Goal: Task Accomplishment & Management: Manage account settings

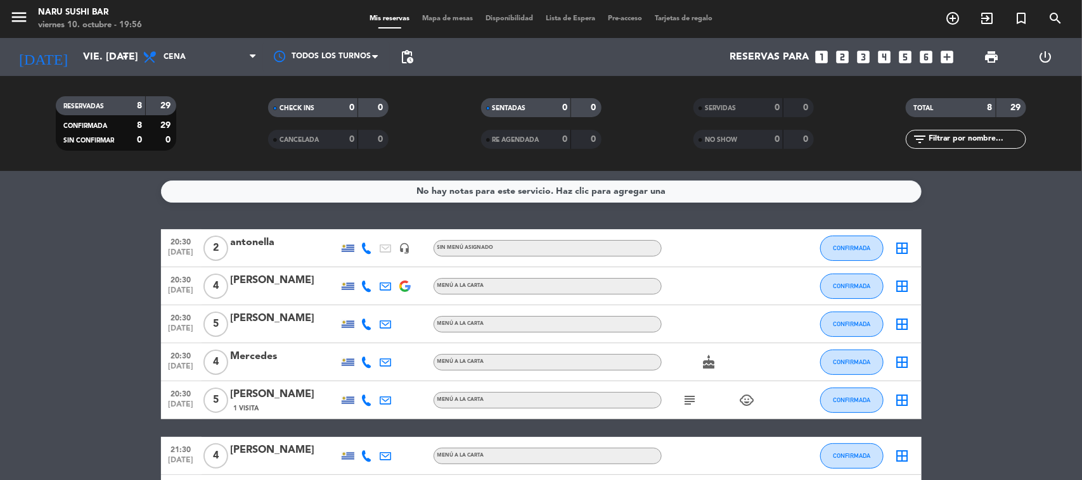
scroll to position [134, 0]
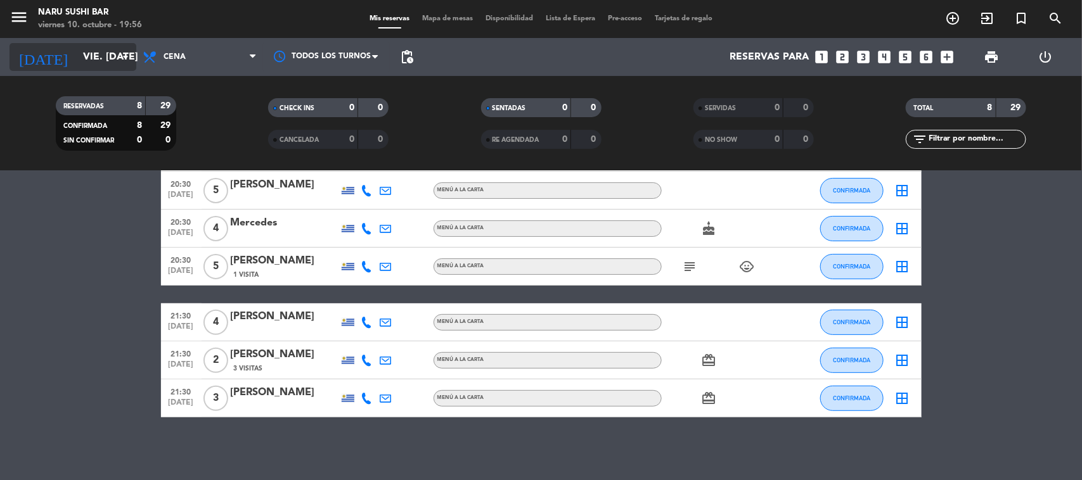
drag, startPoint x: 84, startPoint y: 40, endPoint x: 86, endPoint y: 61, distance: 21.7
click at [84, 46] on div "[DATE] vie. [DATE] arrow_drop_down" at bounding box center [73, 57] width 127 height 38
click at [86, 61] on input "vie. [DATE]" at bounding box center [144, 57] width 134 height 25
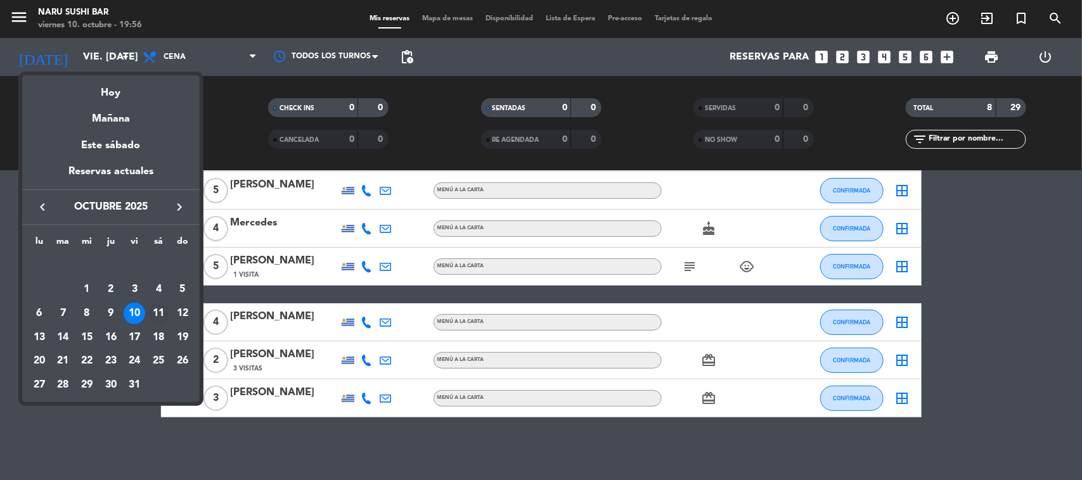
click at [153, 311] on div "11" at bounding box center [159, 314] width 22 height 22
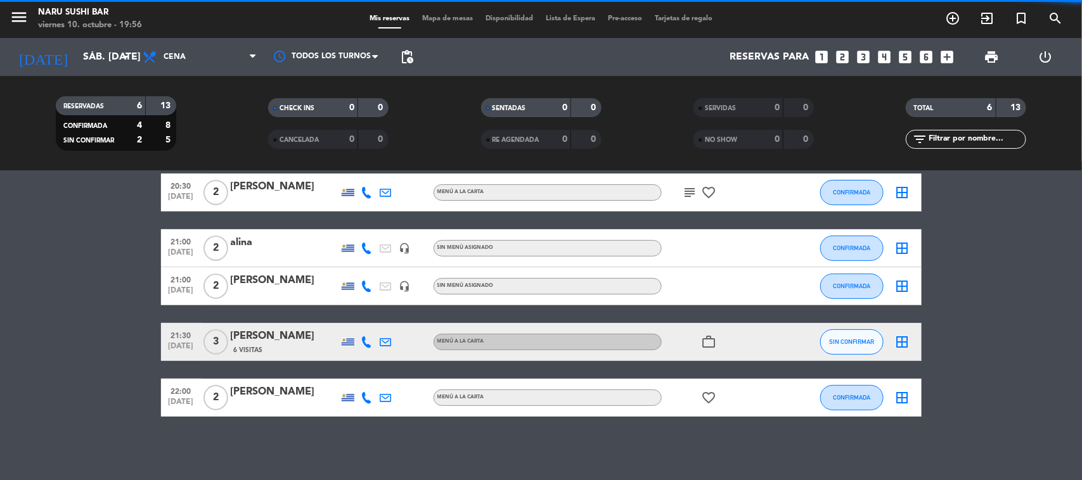
scroll to position [111, 0]
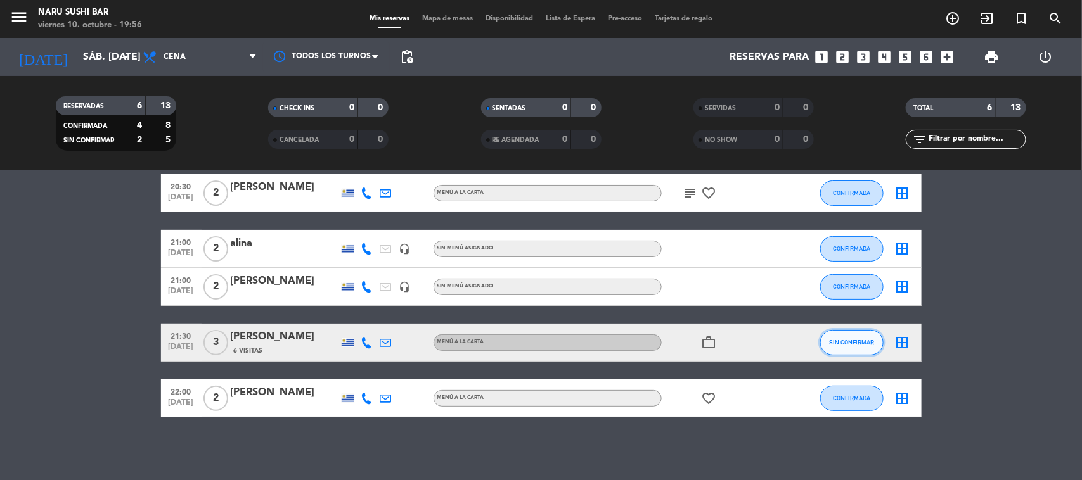
click at [828, 341] on button "SIN CONFIRMAR" at bounding box center [851, 342] width 63 height 25
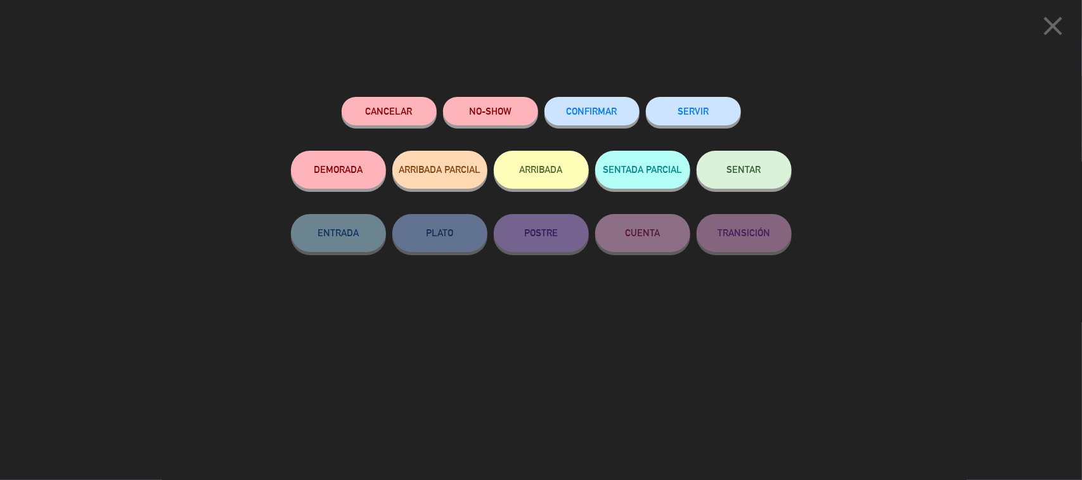
click at [600, 112] on span "CONFIRMAR" at bounding box center [592, 111] width 51 height 11
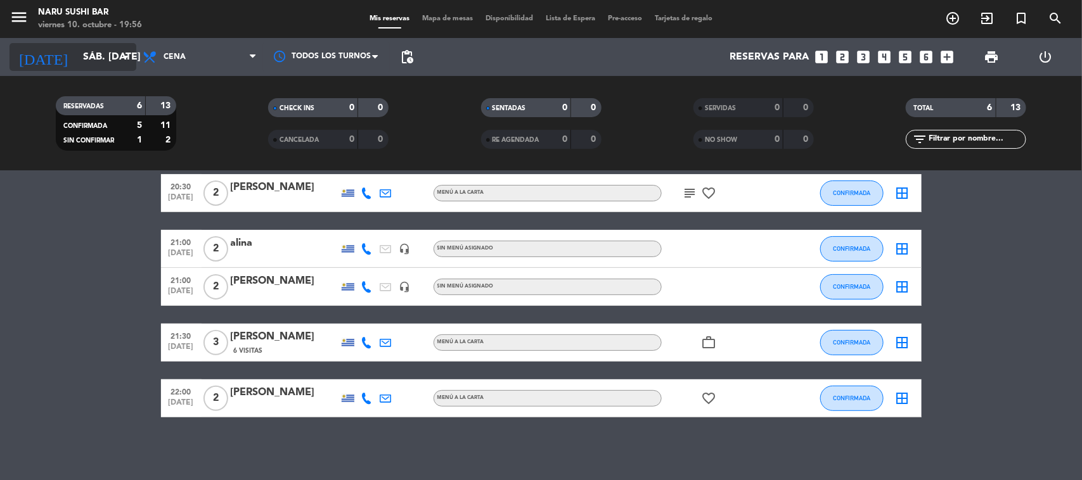
click at [95, 48] on input "sáb. [DATE]" at bounding box center [144, 57] width 134 height 25
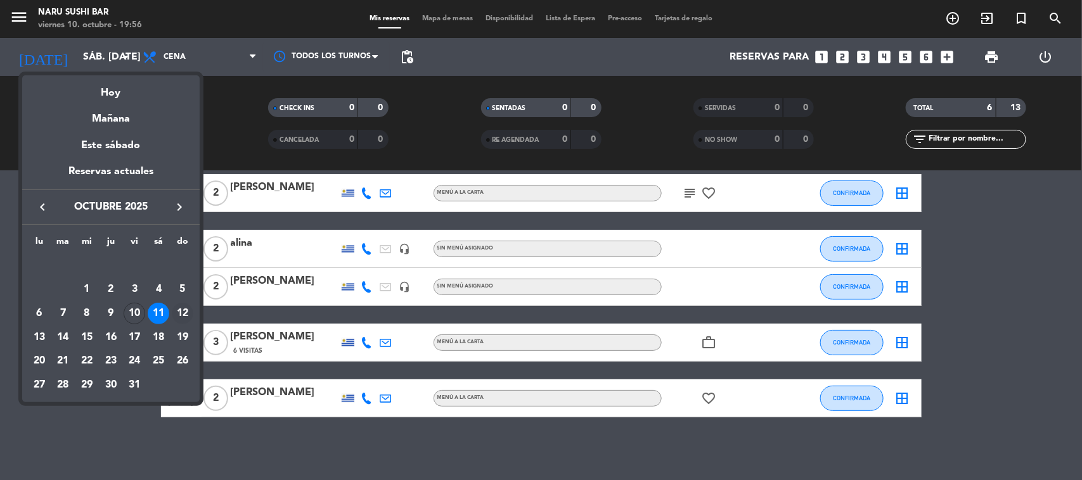
click at [179, 302] on td "12" at bounding box center [182, 314] width 24 height 24
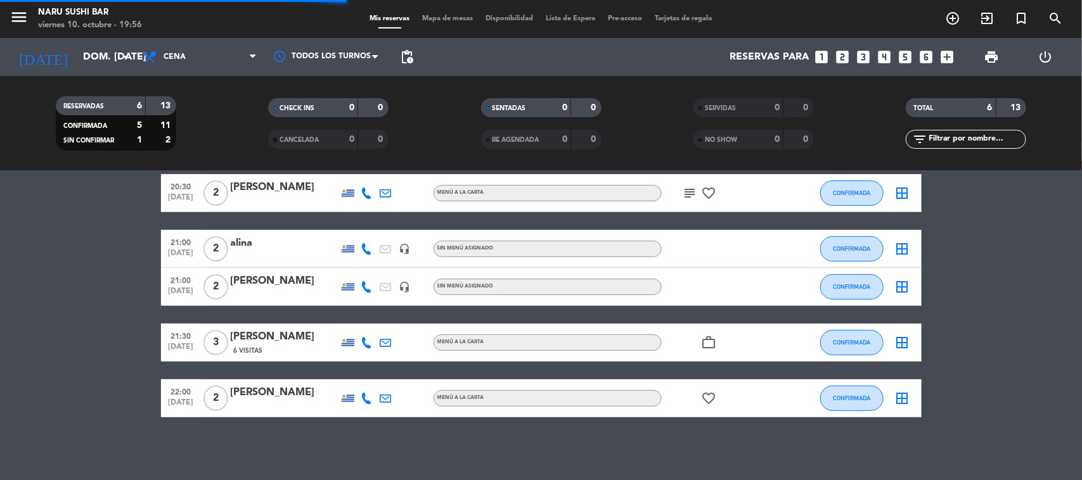
scroll to position [0, 0]
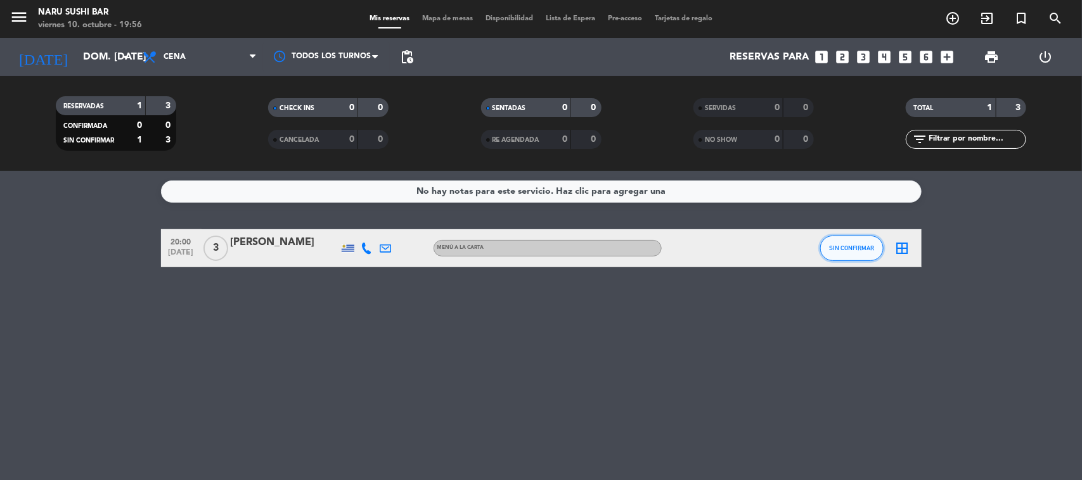
click at [848, 242] on button "SIN CONFIRMAR" at bounding box center [851, 248] width 63 height 25
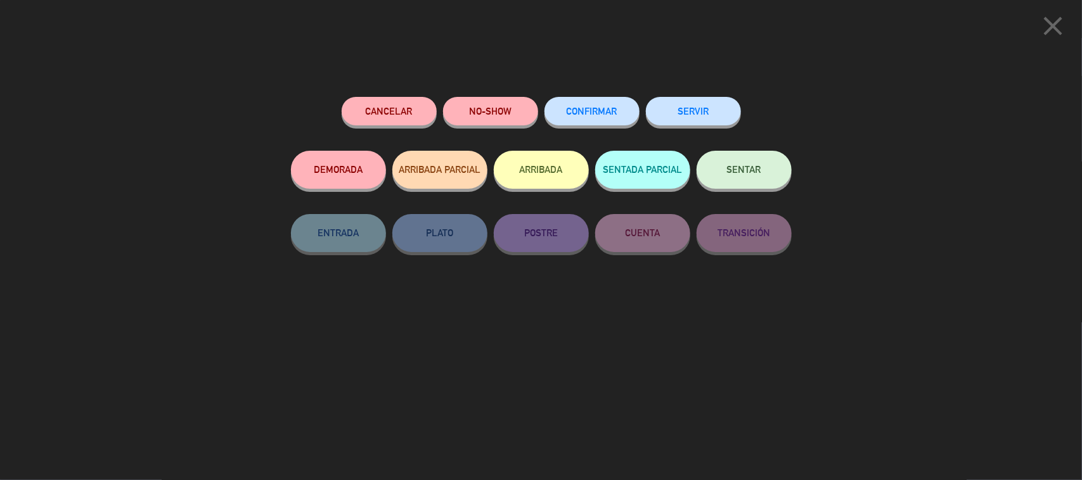
click at [588, 100] on button "CONFIRMAR" at bounding box center [591, 111] width 95 height 29
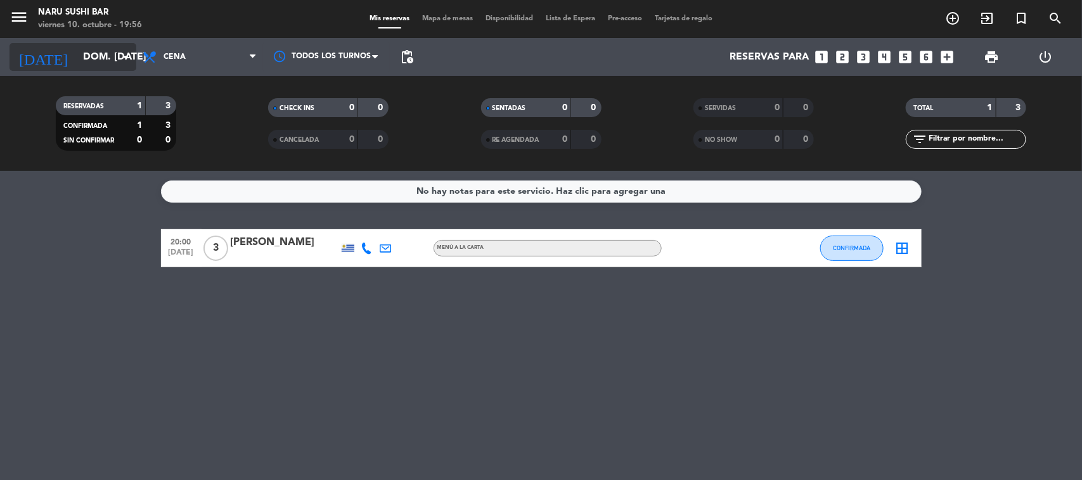
click at [101, 56] on input "dom. [DATE]" at bounding box center [144, 57] width 134 height 25
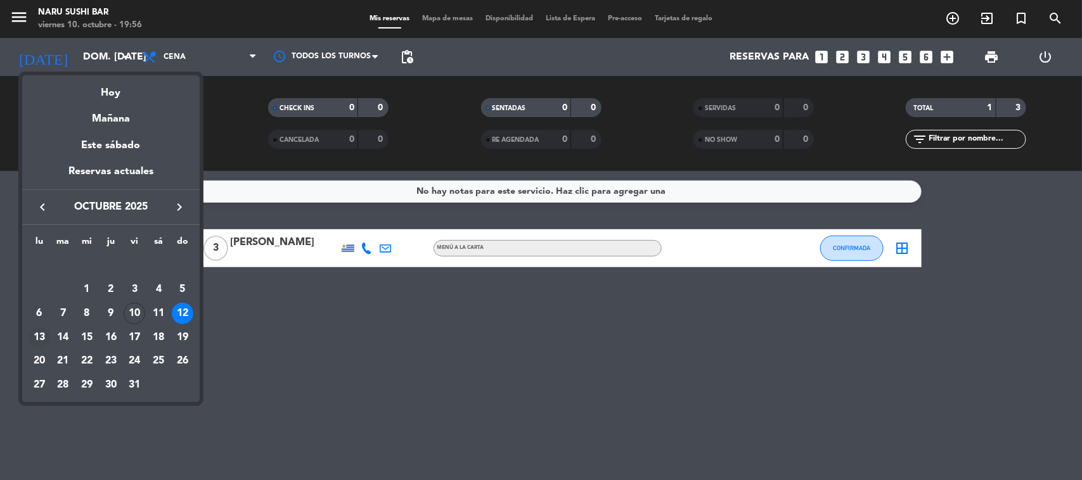
click at [36, 337] on div "13" at bounding box center [40, 338] width 22 height 22
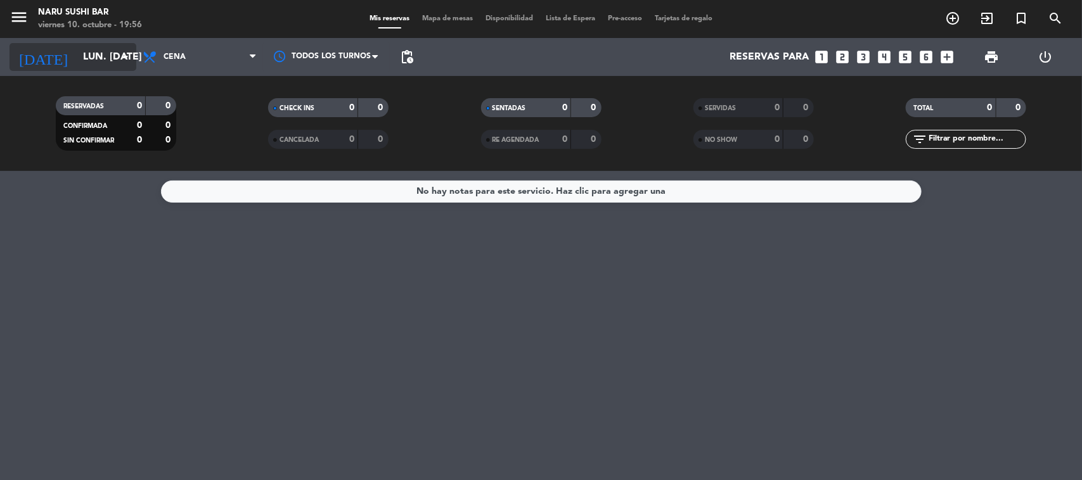
click at [77, 67] on input "lun. [DATE]" at bounding box center [144, 57] width 134 height 25
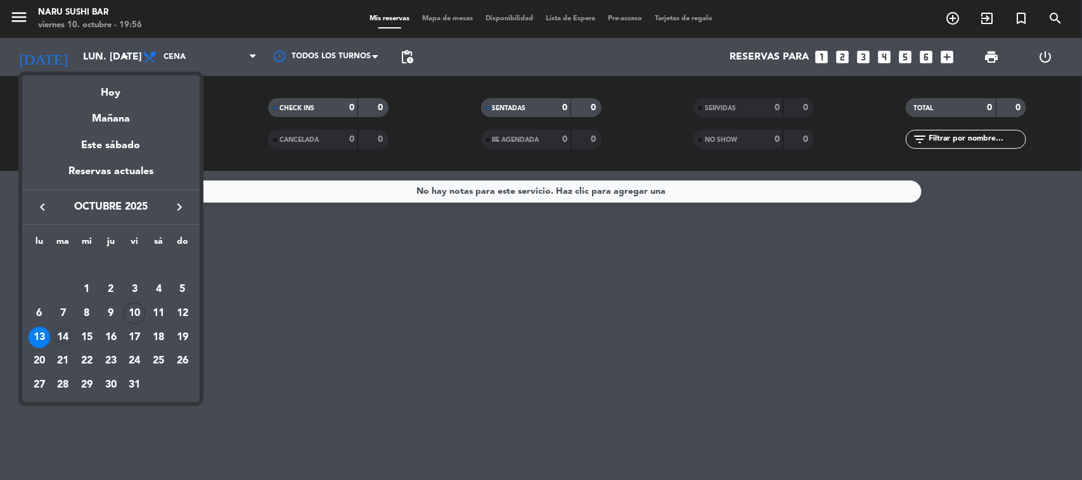
click at [67, 335] on div "14" at bounding box center [63, 338] width 22 height 22
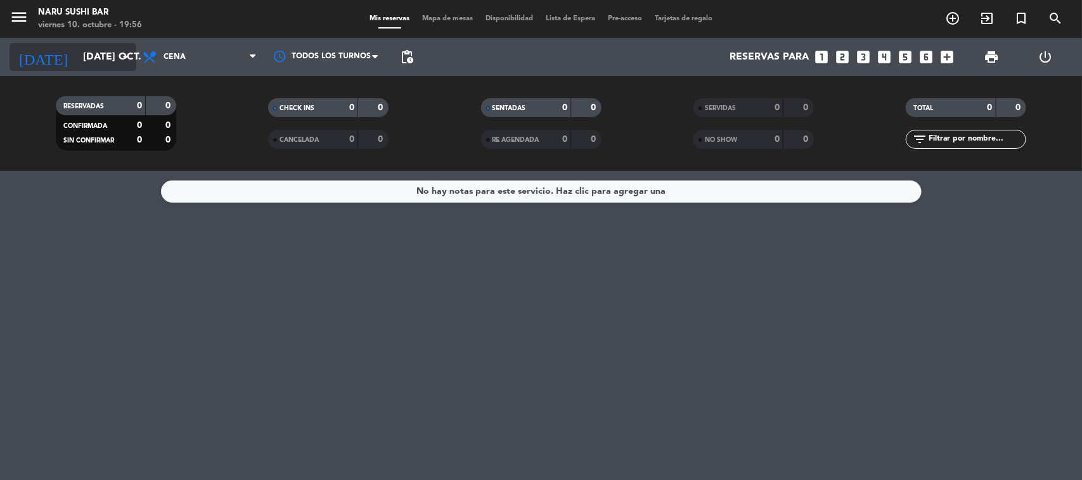
click at [93, 67] on input "[DATE] oct." at bounding box center [144, 57] width 134 height 25
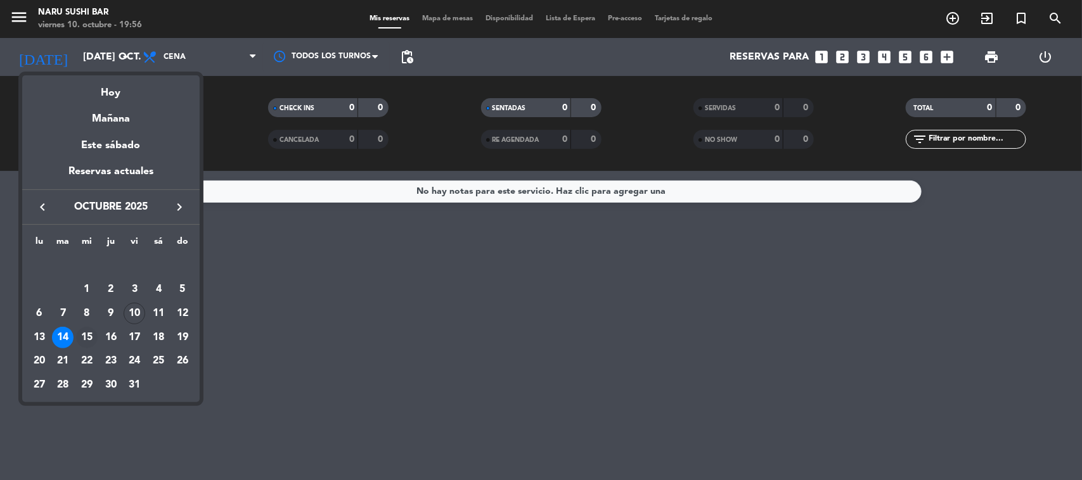
click at [86, 331] on div "15" at bounding box center [87, 338] width 22 height 22
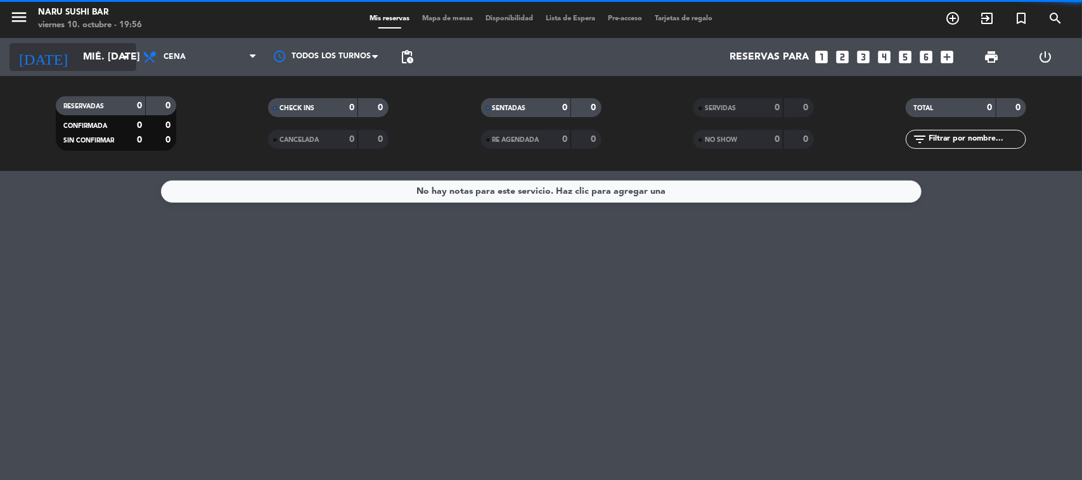
click at [77, 57] on input "mié. [DATE]" at bounding box center [144, 57] width 134 height 25
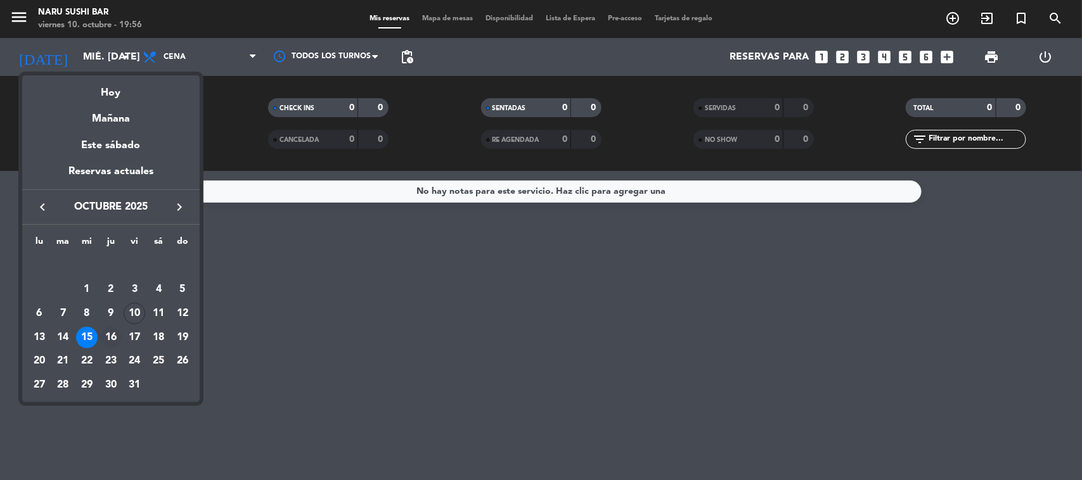
click at [115, 333] on div "16" at bounding box center [111, 338] width 22 height 22
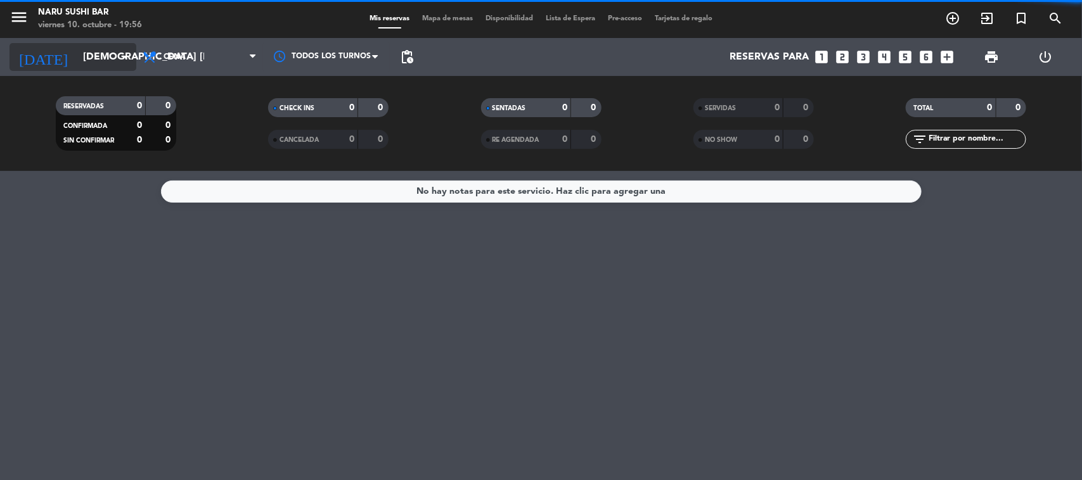
click at [99, 61] on input "[DEMOGRAPHIC_DATA] [DATE]" at bounding box center [144, 57] width 134 height 25
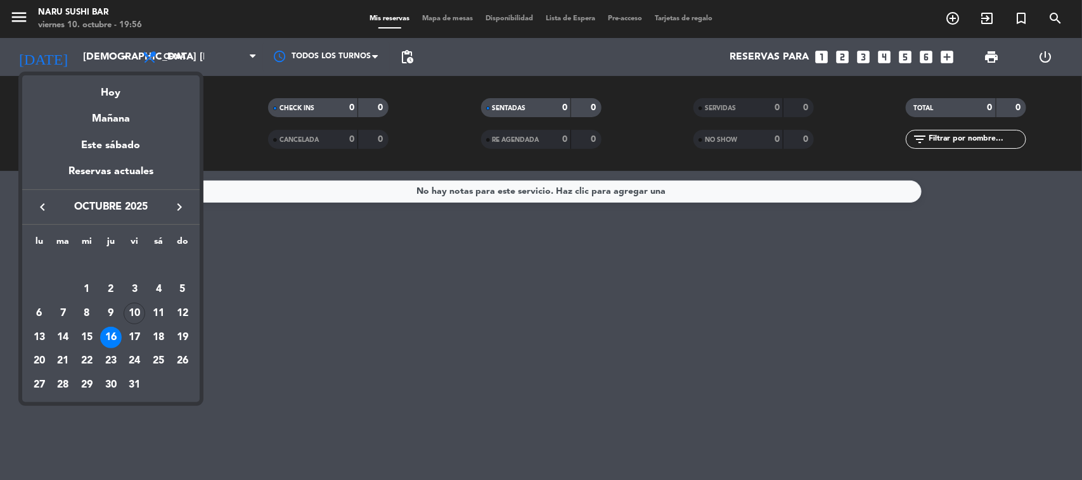
drag, startPoint x: 137, startPoint y: 338, endPoint x: 124, endPoint y: 338, distance: 13.3
click at [125, 338] on div "17" at bounding box center [135, 338] width 22 height 22
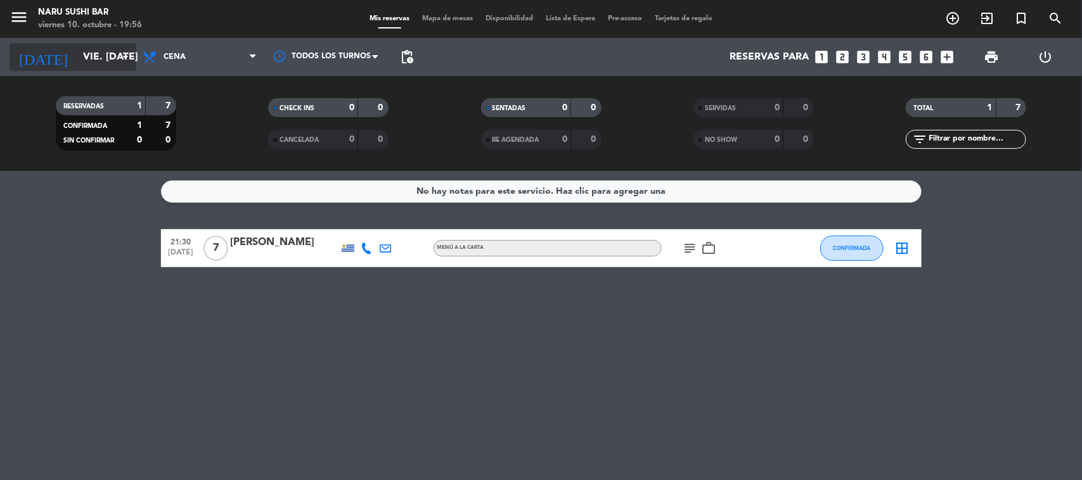
click at [40, 60] on icon "[DATE]" at bounding box center [43, 57] width 67 height 28
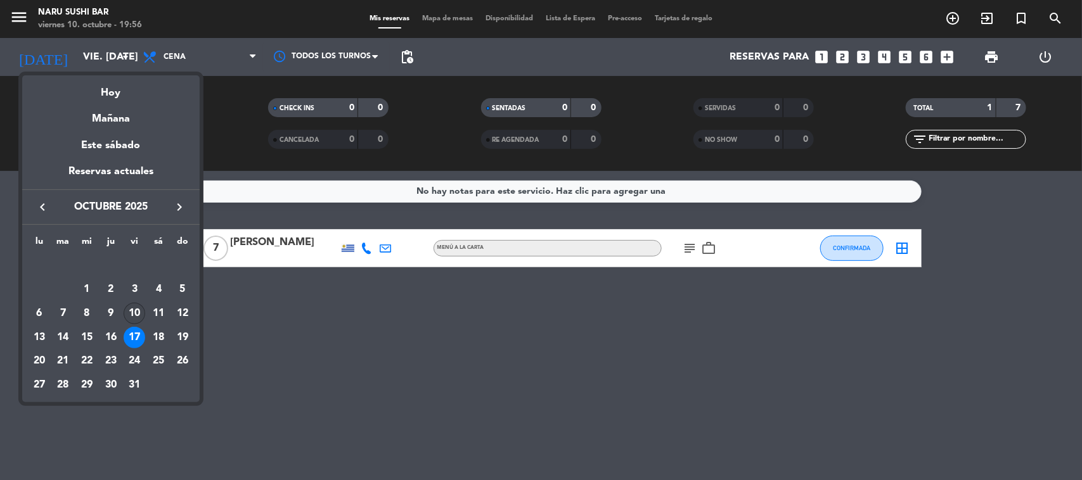
click at [137, 315] on div "10" at bounding box center [135, 314] width 22 height 22
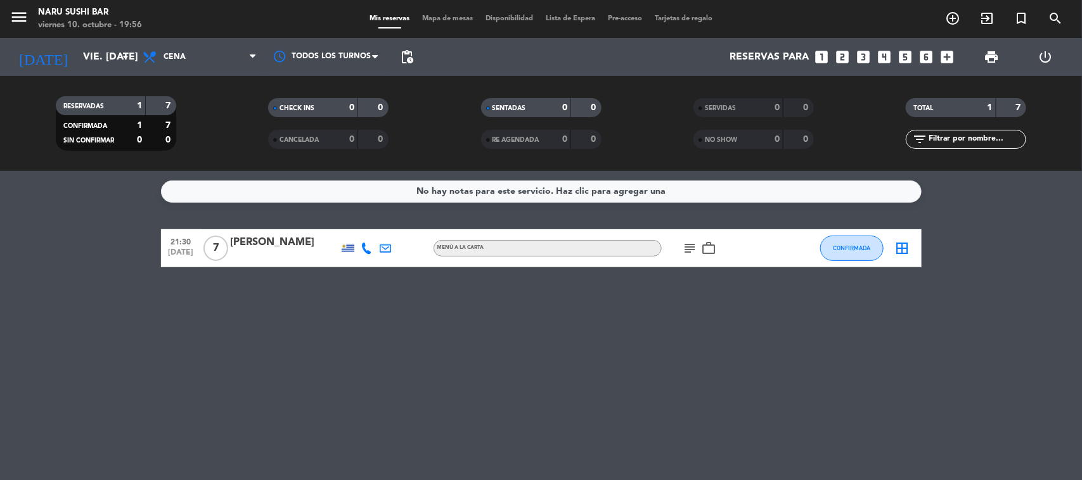
type input "vie. [DATE]"
